Goal: Task Accomplishment & Management: Use online tool/utility

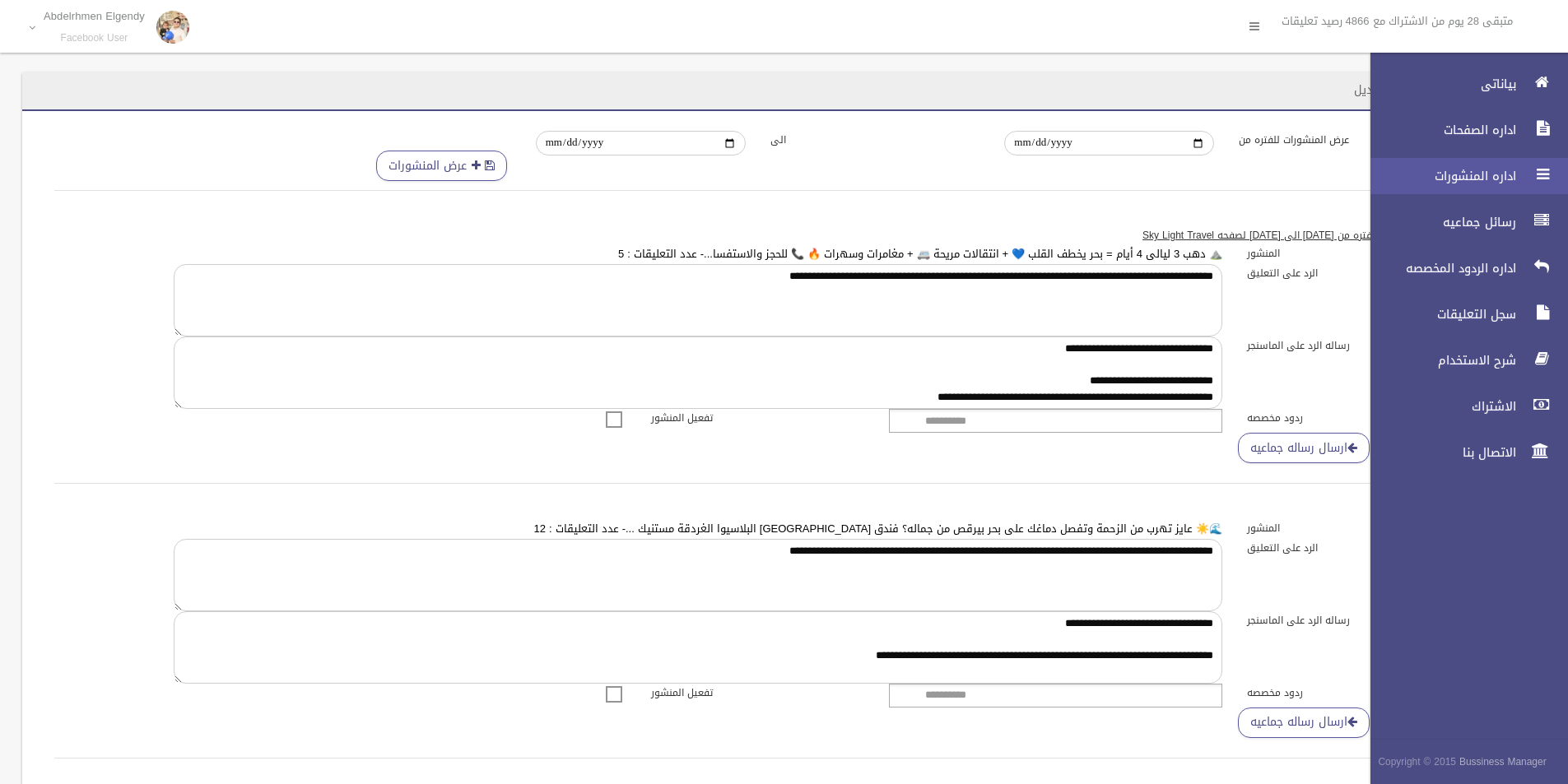
click at [1540, 177] on icon at bounding box center [1542, 174] width 15 height 33
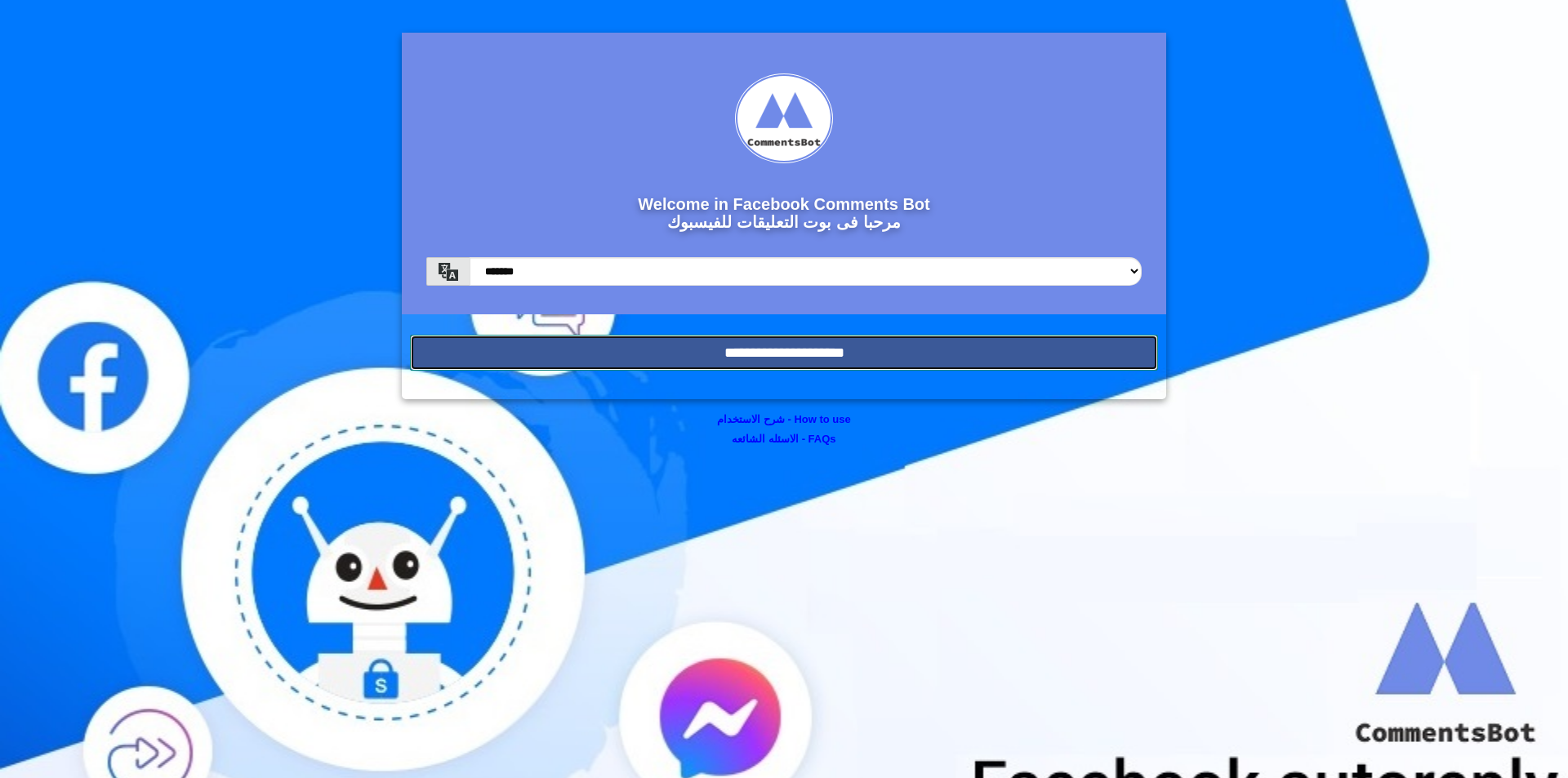
click at [955, 352] on input "**********" at bounding box center [784, 353] width 748 height 36
drag, startPoint x: 872, startPoint y: 348, endPoint x: 880, endPoint y: 367, distance: 20.6
click at [872, 347] on input "**********" at bounding box center [784, 353] width 748 height 36
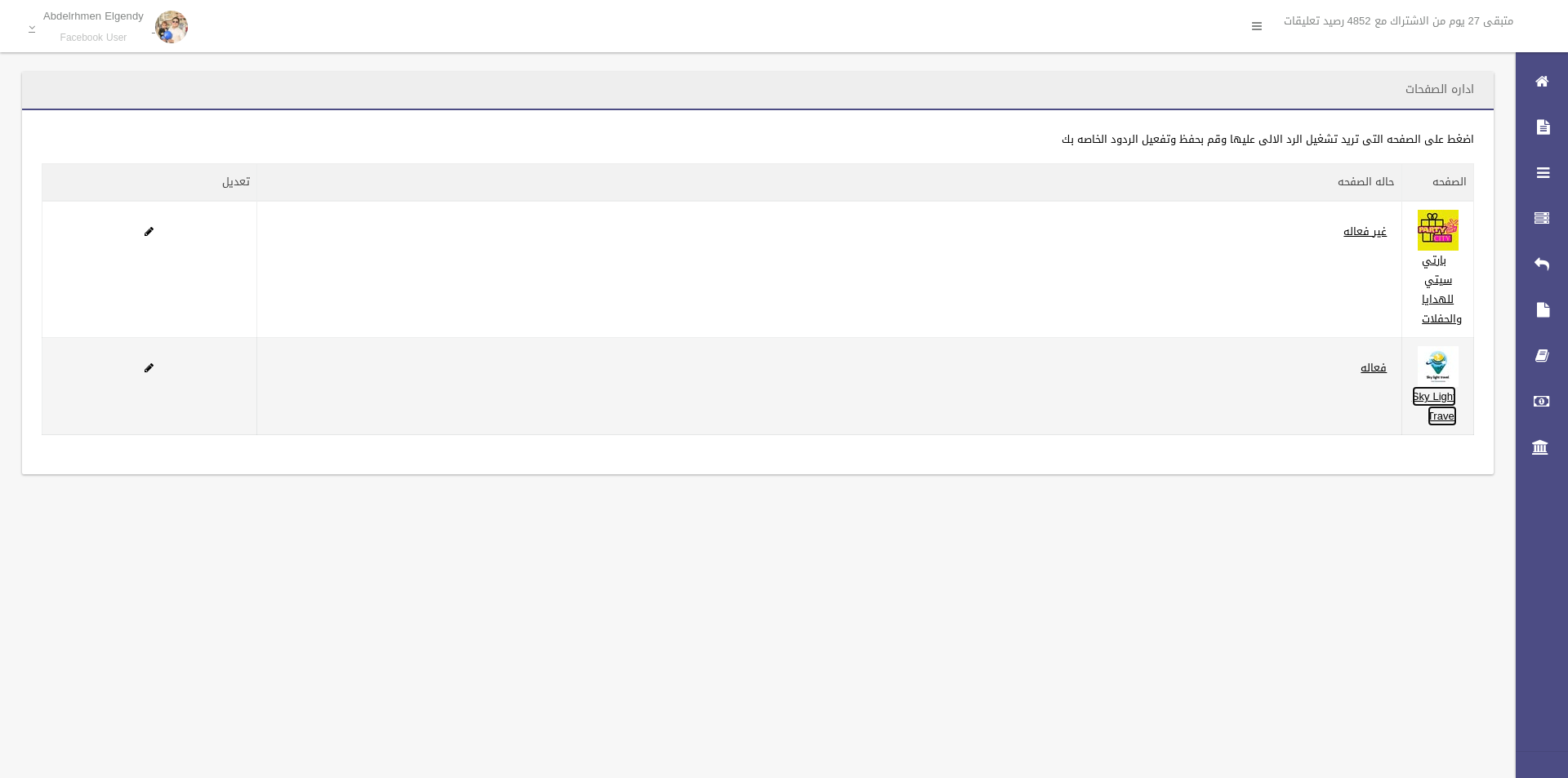
click at [1447, 392] on link "Sky Light Travel" at bounding box center [1434, 406] width 45 height 40
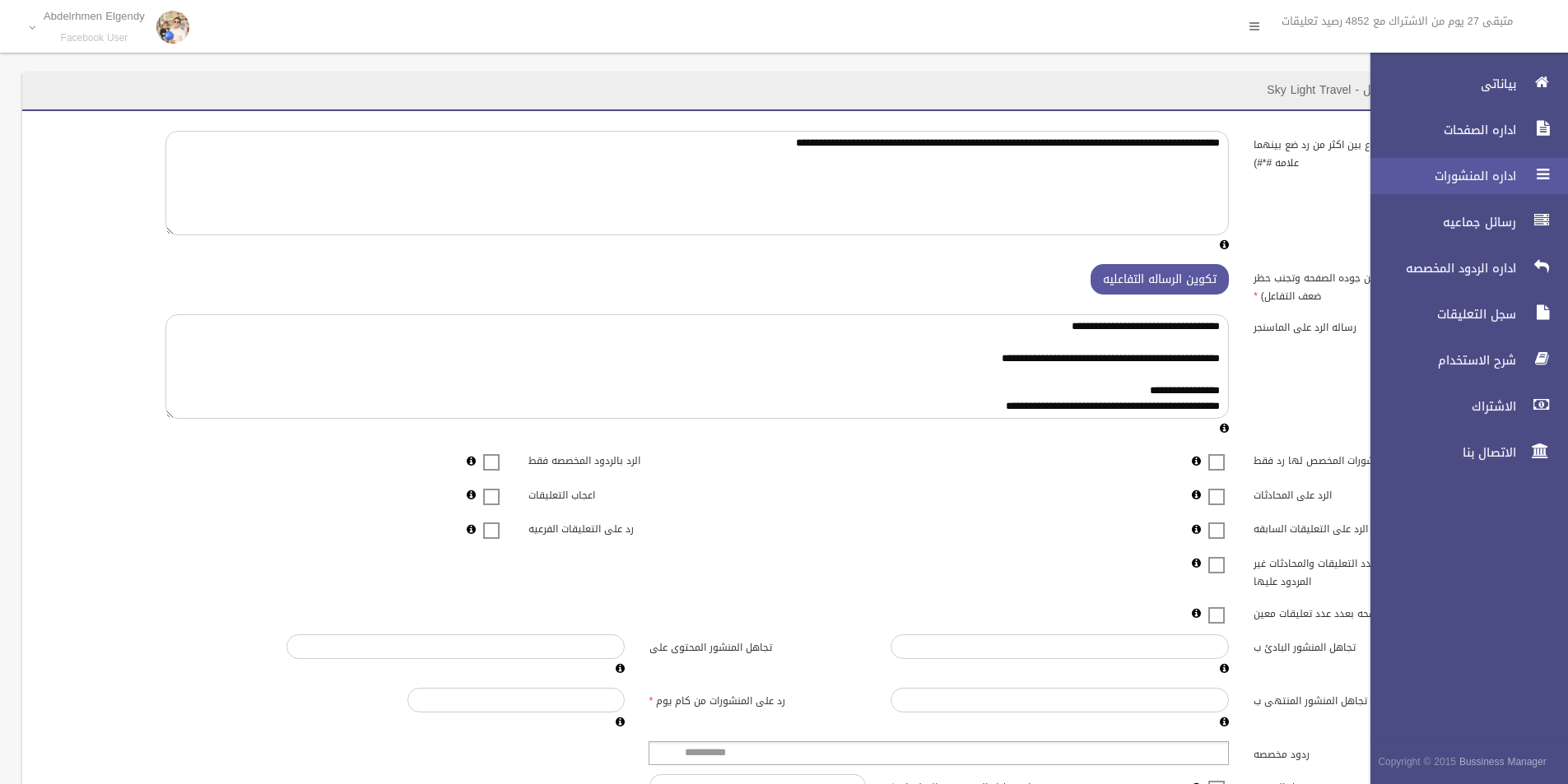
click at [1538, 185] on icon at bounding box center [1542, 174] width 15 height 33
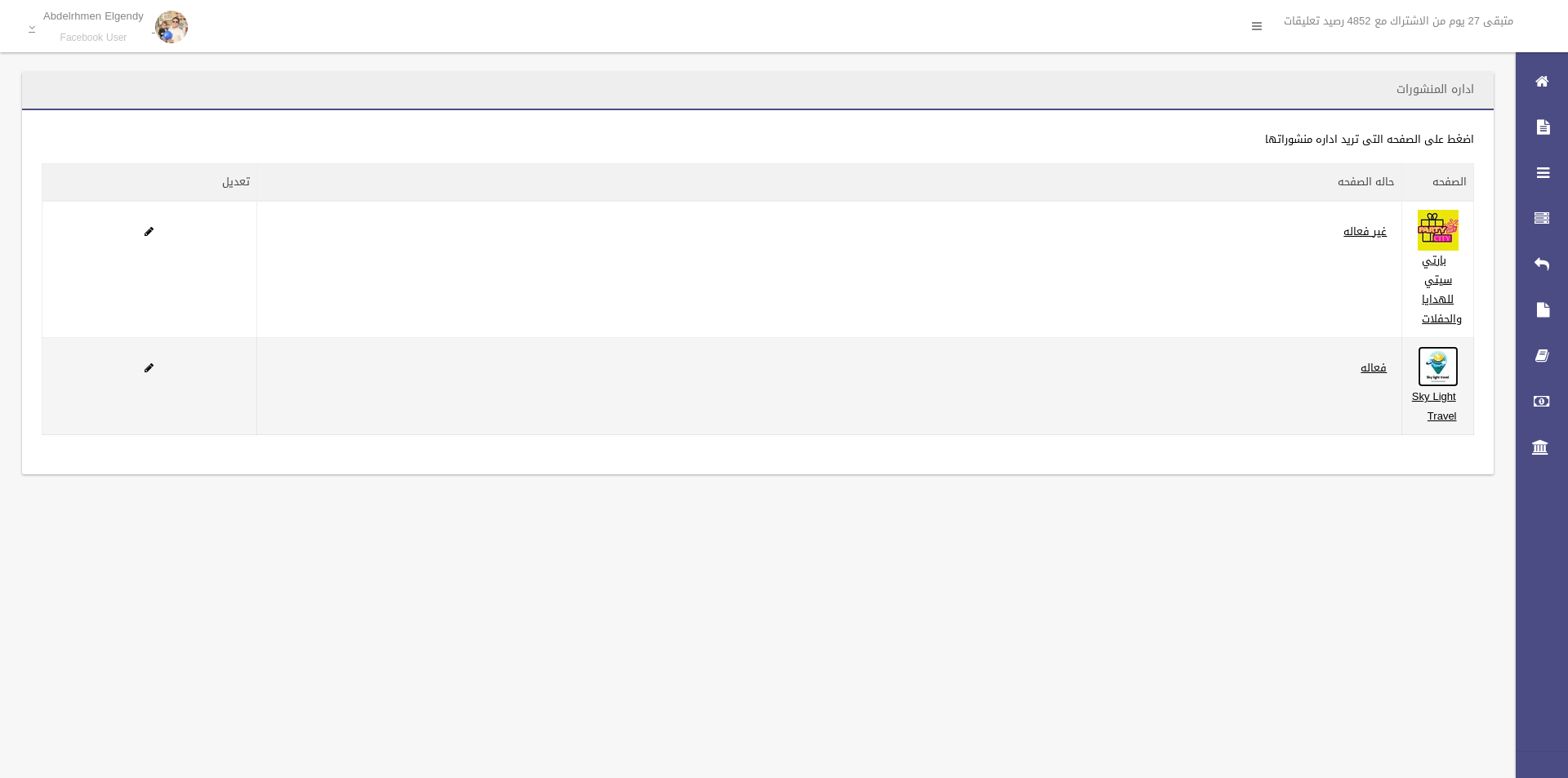
click at [1423, 365] on img at bounding box center [1438, 366] width 41 height 41
click at [1461, 380] on td "Sky Light Travel" at bounding box center [1438, 386] width 72 height 98
click at [1398, 380] on td "فعاله" at bounding box center [829, 386] width 1145 height 98
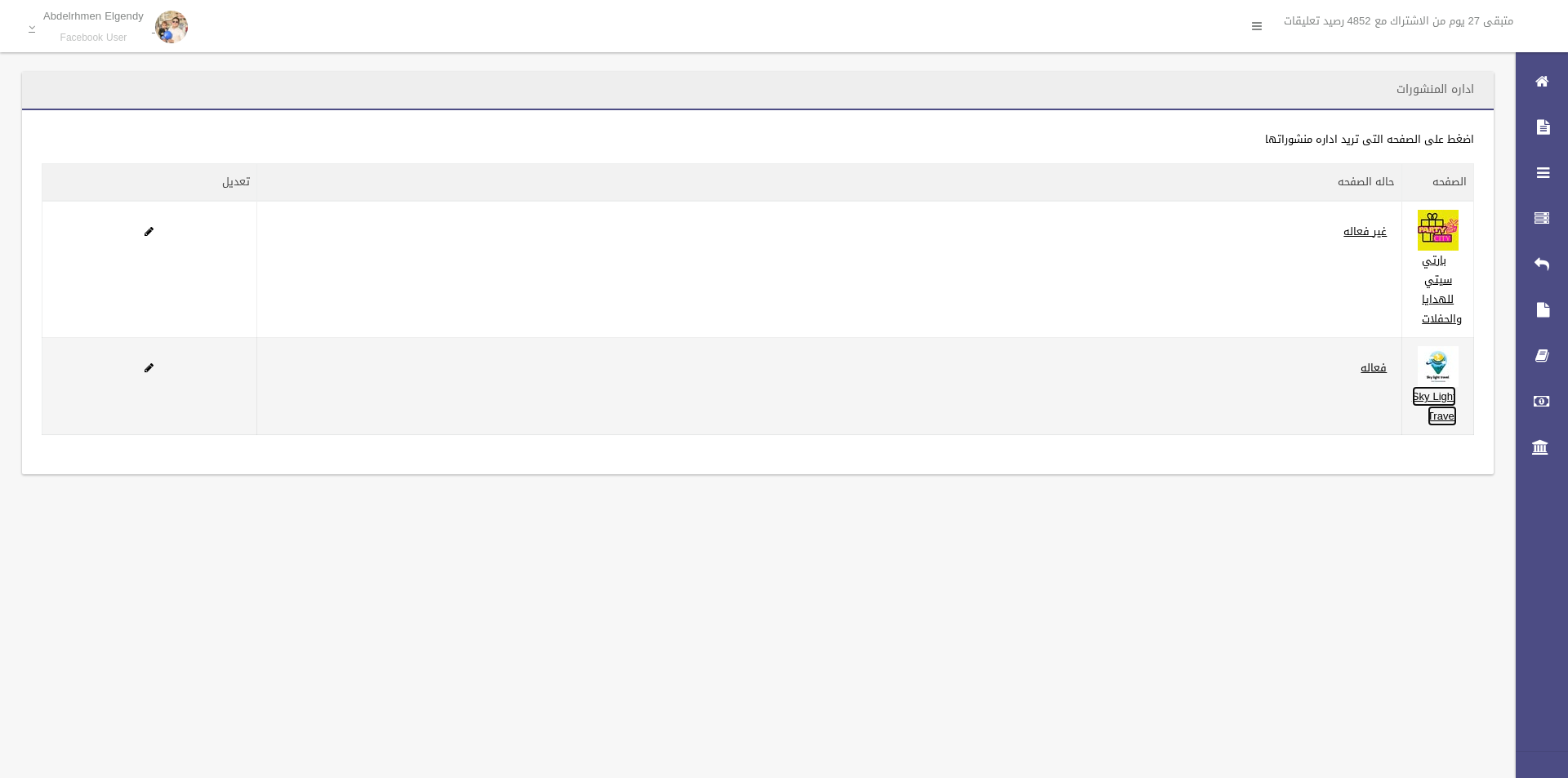
click at [1424, 396] on link "Sky Light Travel" at bounding box center [1434, 406] width 45 height 40
click at [1406, 363] on td "Sky Light Travel" at bounding box center [1438, 386] width 72 height 98
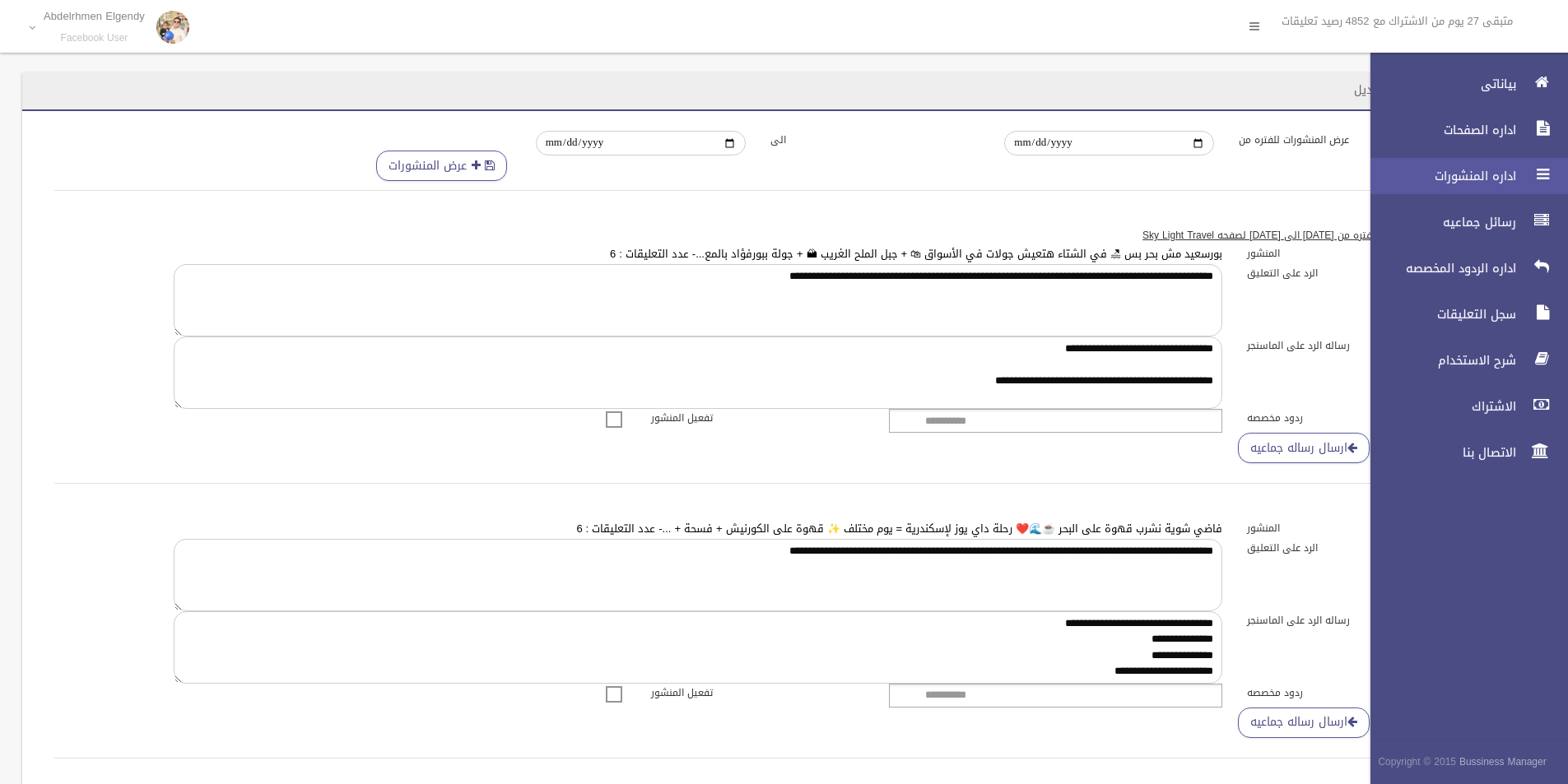
click at [1508, 181] on span "اداره المنشورات" at bounding box center [1438, 176] width 164 height 17
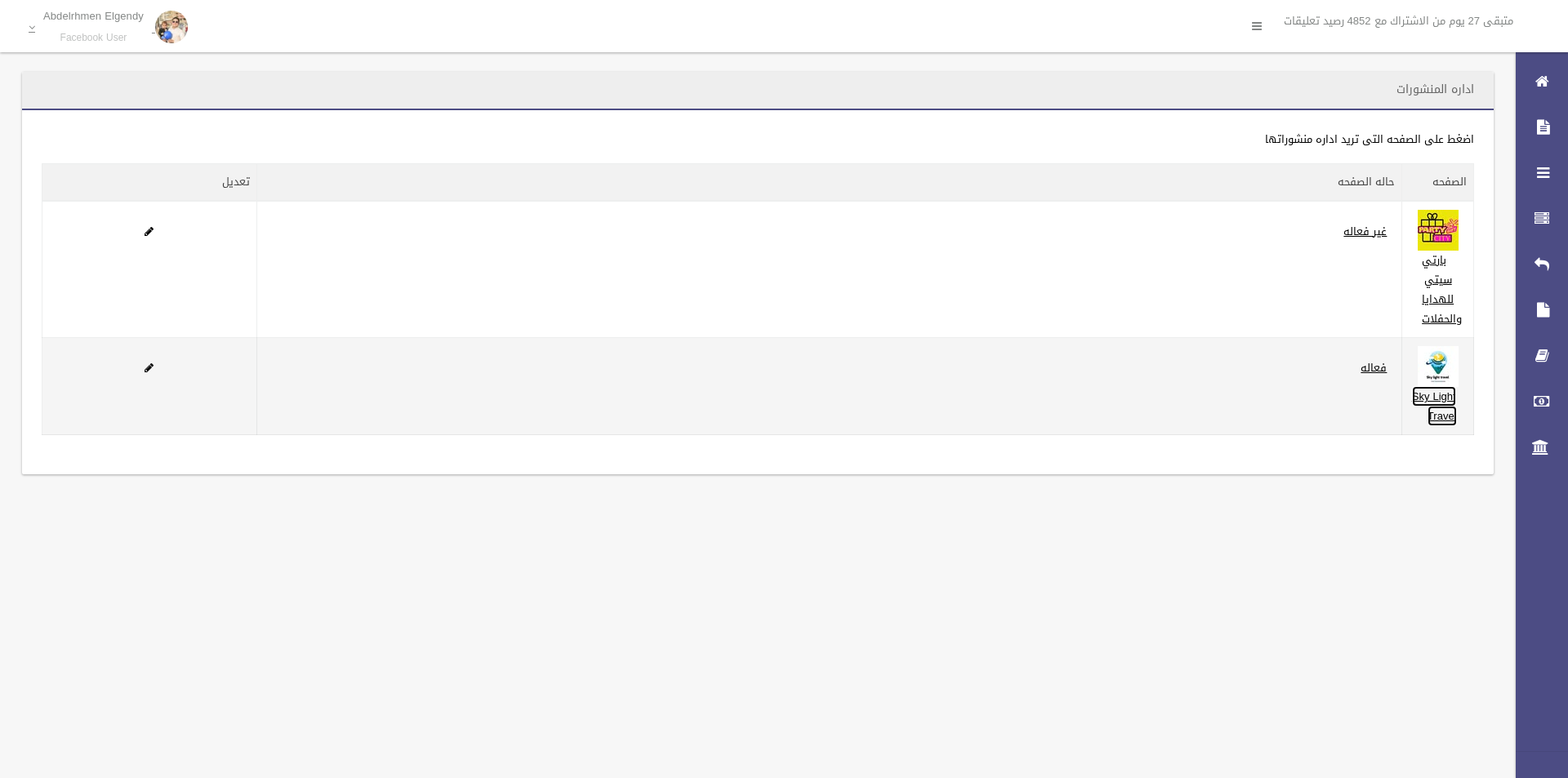
click at [1429, 401] on link "Sky Light Travel" at bounding box center [1434, 406] width 45 height 40
